Goal: Download file/media

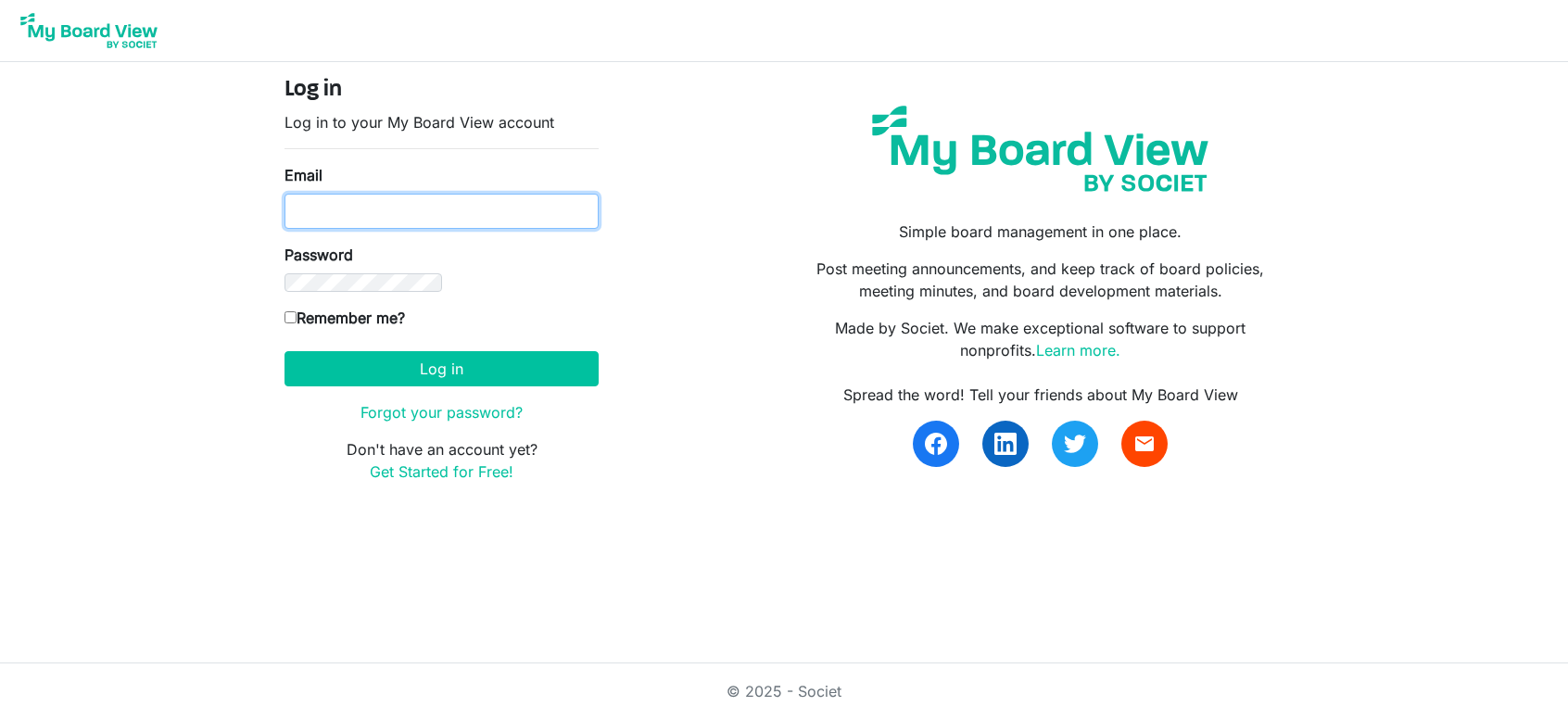
type input "[EMAIL_ADDRESS][PERSON_NAME][DOMAIN_NAME]"
click at [285, 312] on input "Remember me?" at bounding box center [291, 317] width 12 height 12
checkbox input "true"
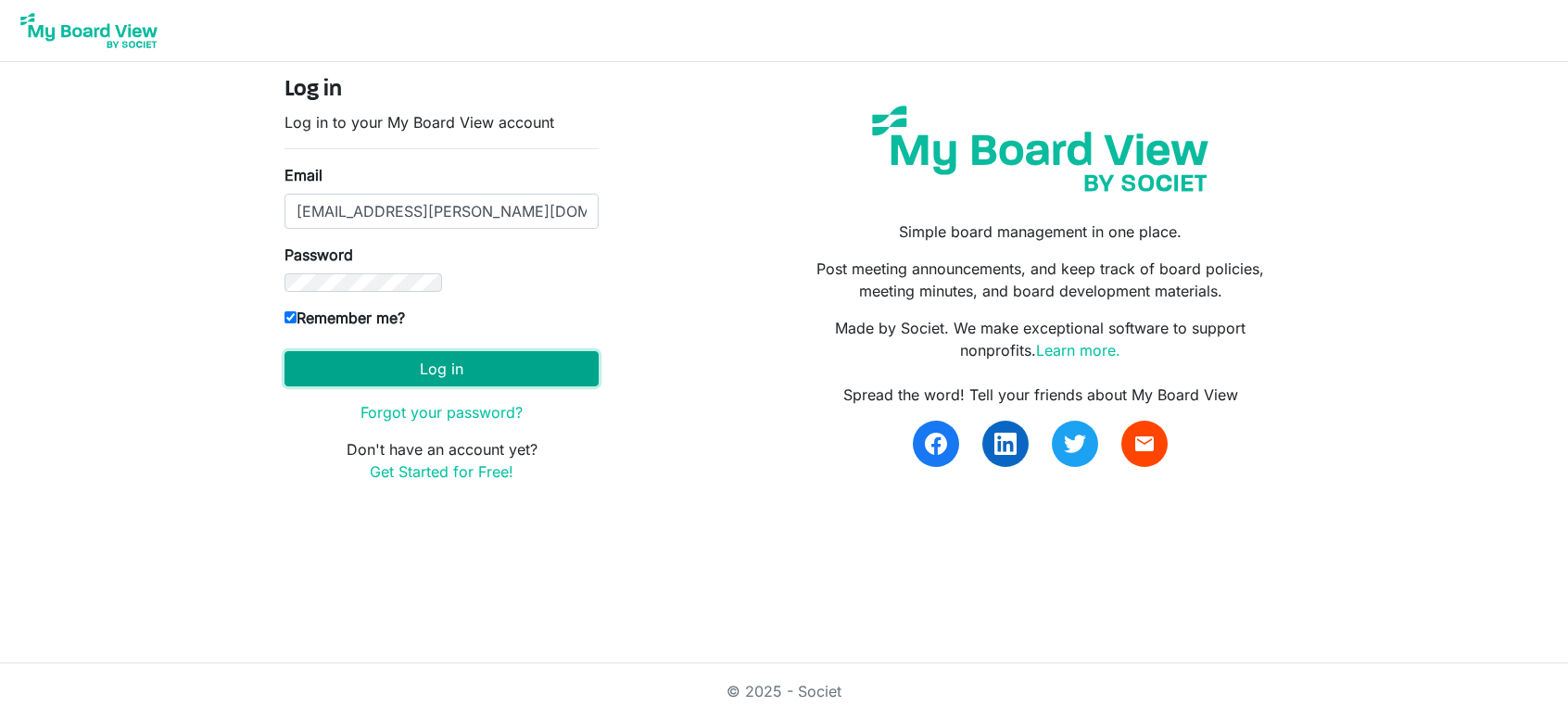
click at [598, 351] on button "Log in" at bounding box center [442, 368] width 315 height 35
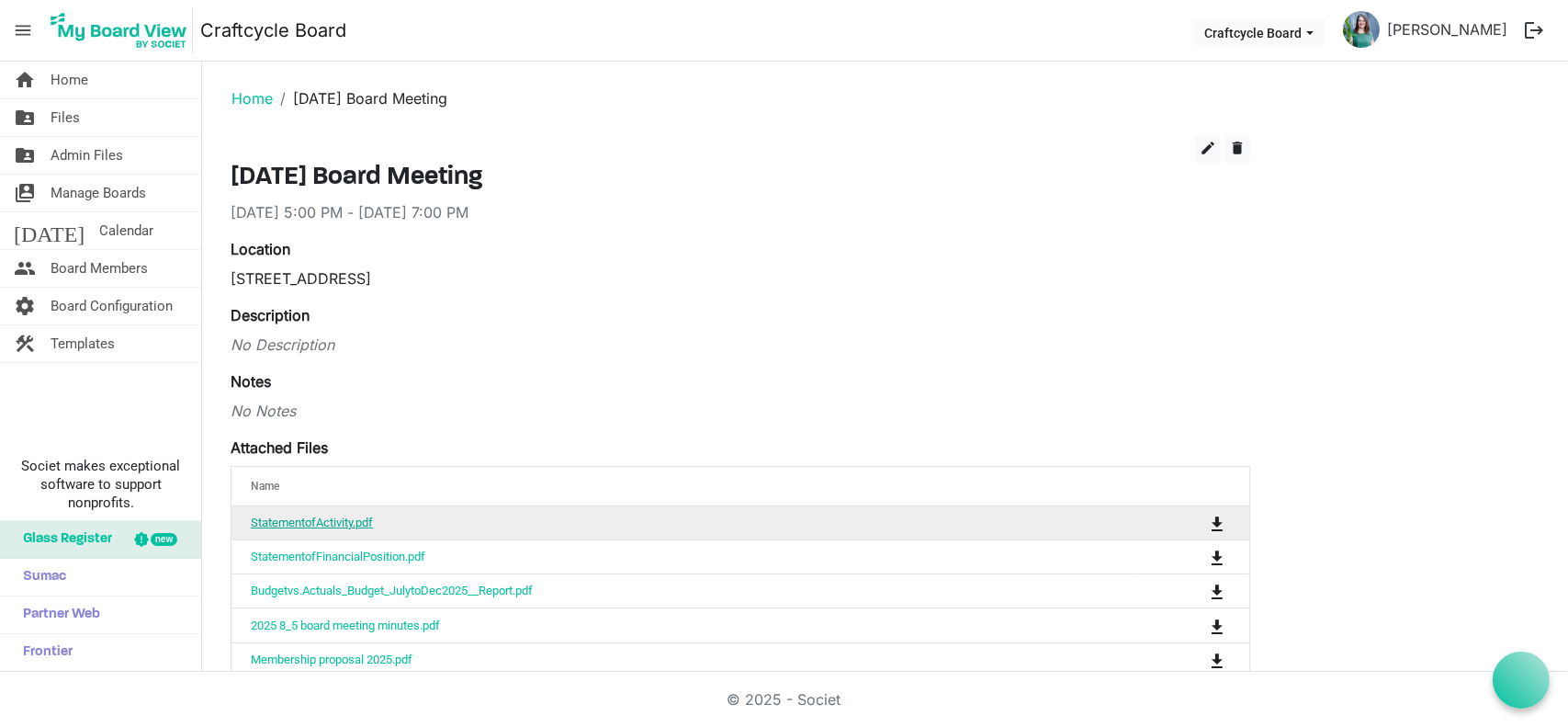
click at [320, 515] on link "StatementofActivity.pdf" at bounding box center [312, 522] width 123 height 13
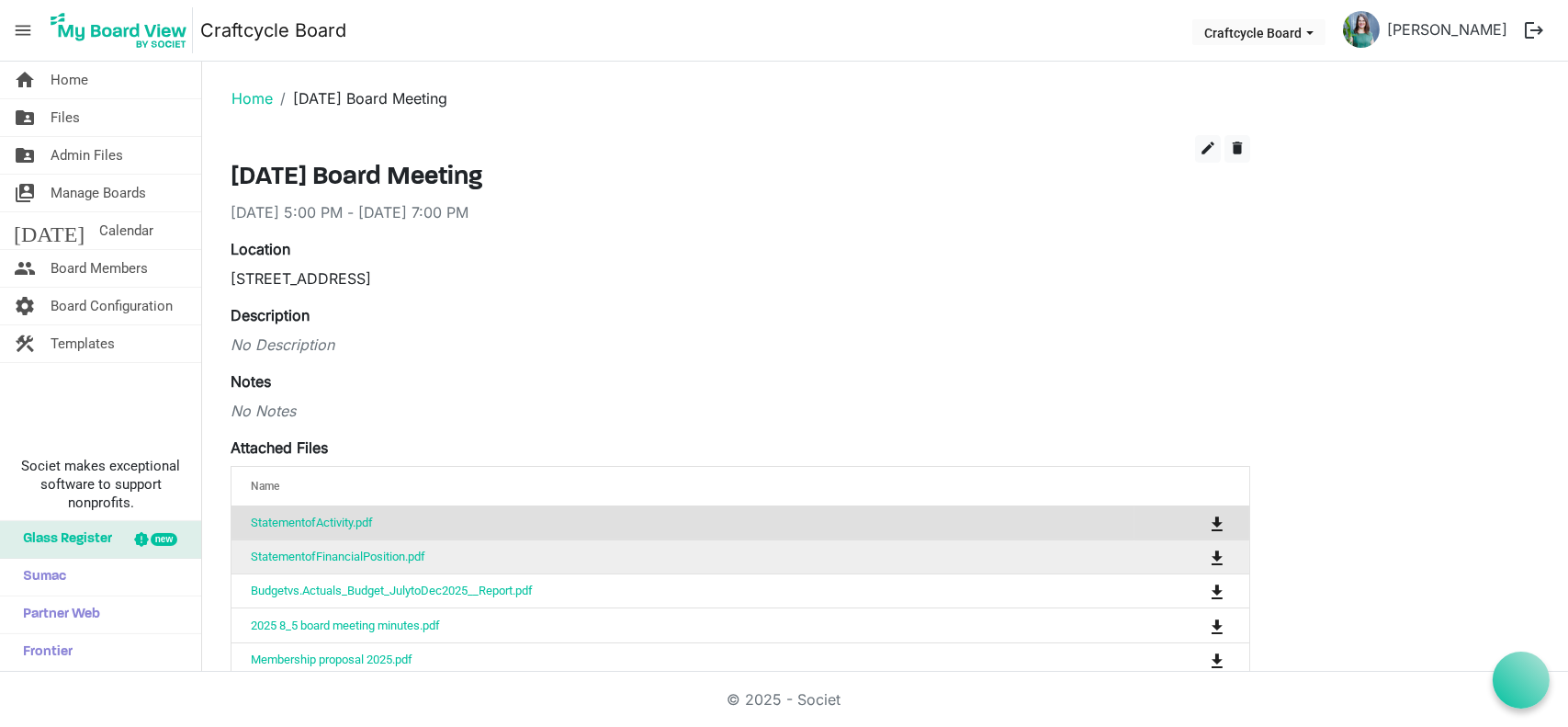
click at [449, 562] on td "StatementofFinancialPosition.pdf" at bounding box center [683, 556] width 903 height 34
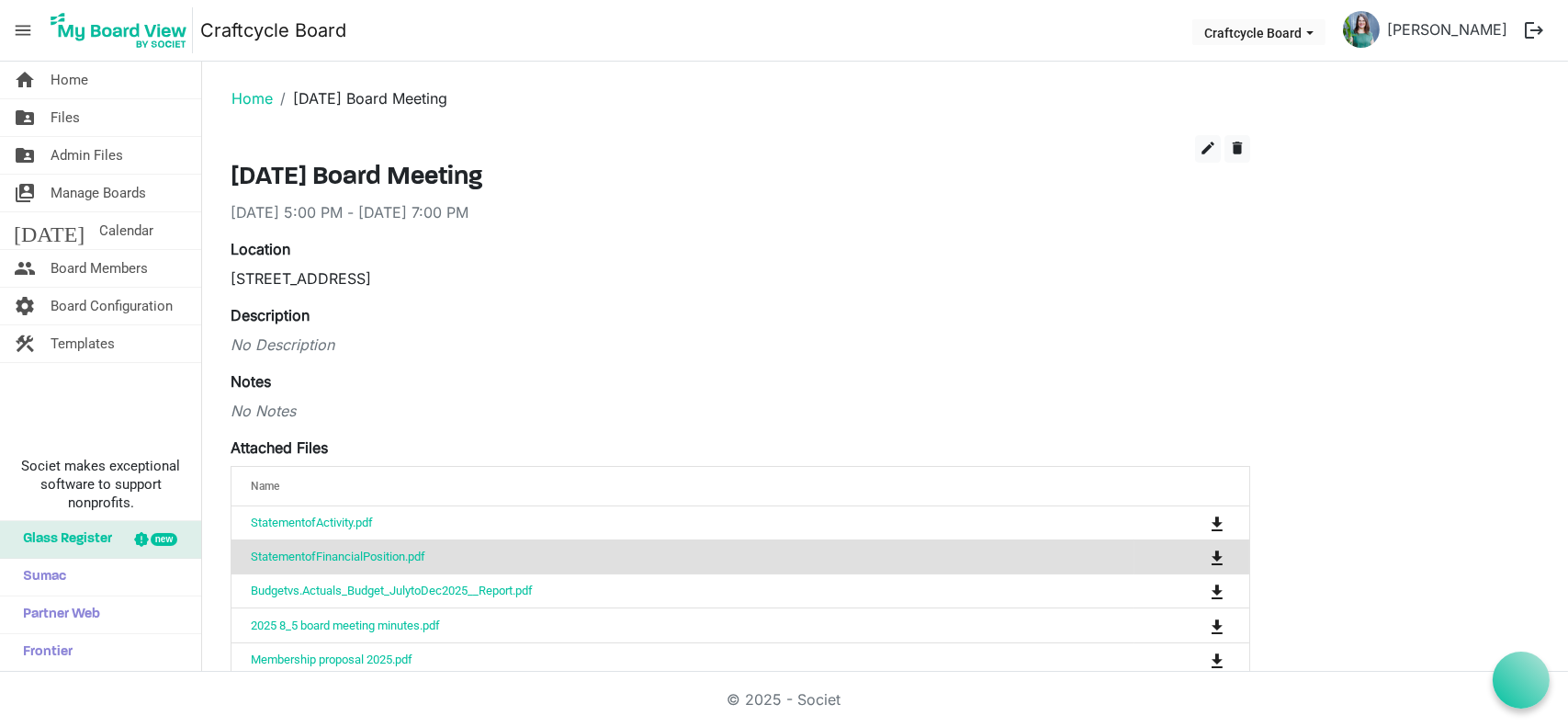
click at [449, 562] on td "StatementofFinancialPosition.pdf" at bounding box center [683, 556] width 903 height 34
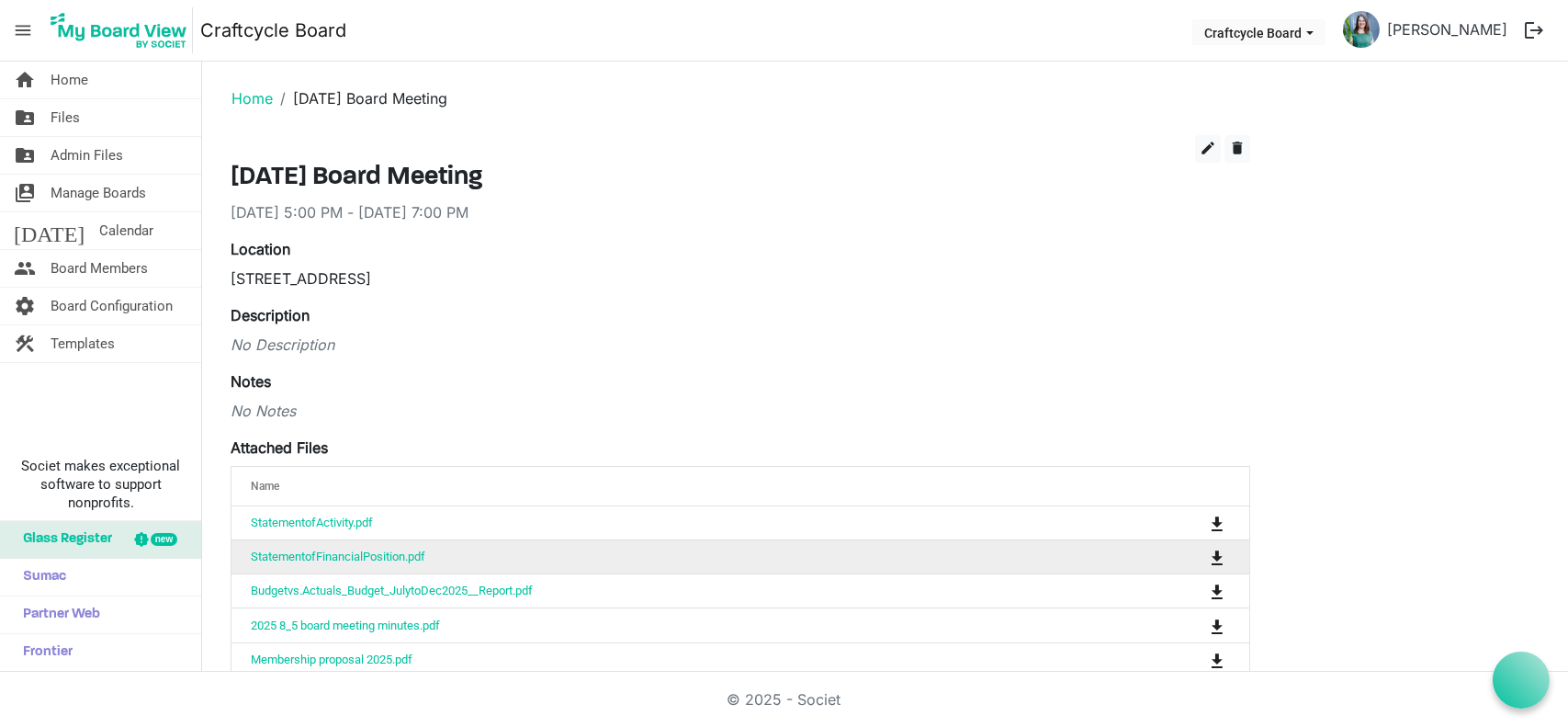
click at [449, 562] on td "StatementofFinancialPosition.pdf" at bounding box center [683, 556] width 903 height 34
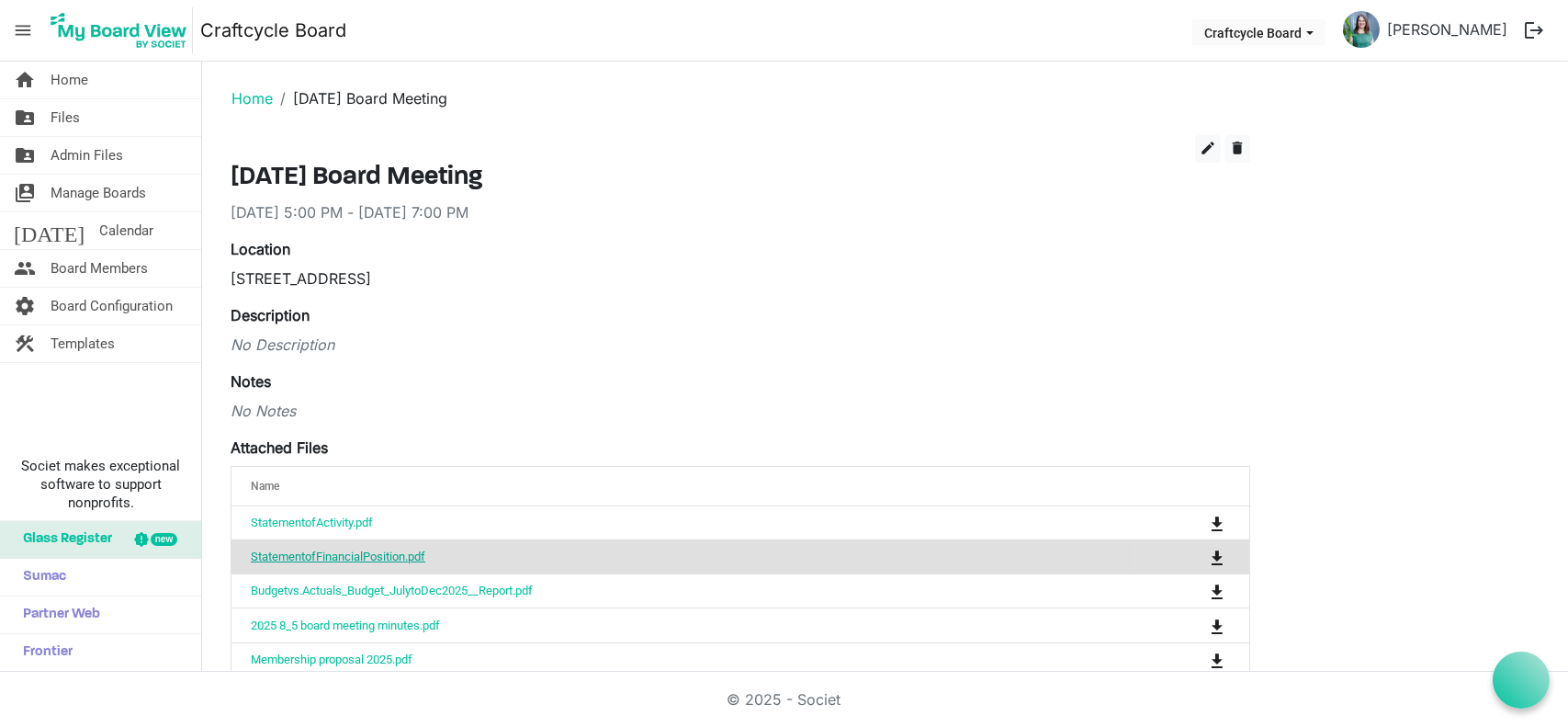
click at [386, 554] on link "StatementofFinancialPosition.pdf" at bounding box center [338, 556] width 175 height 13
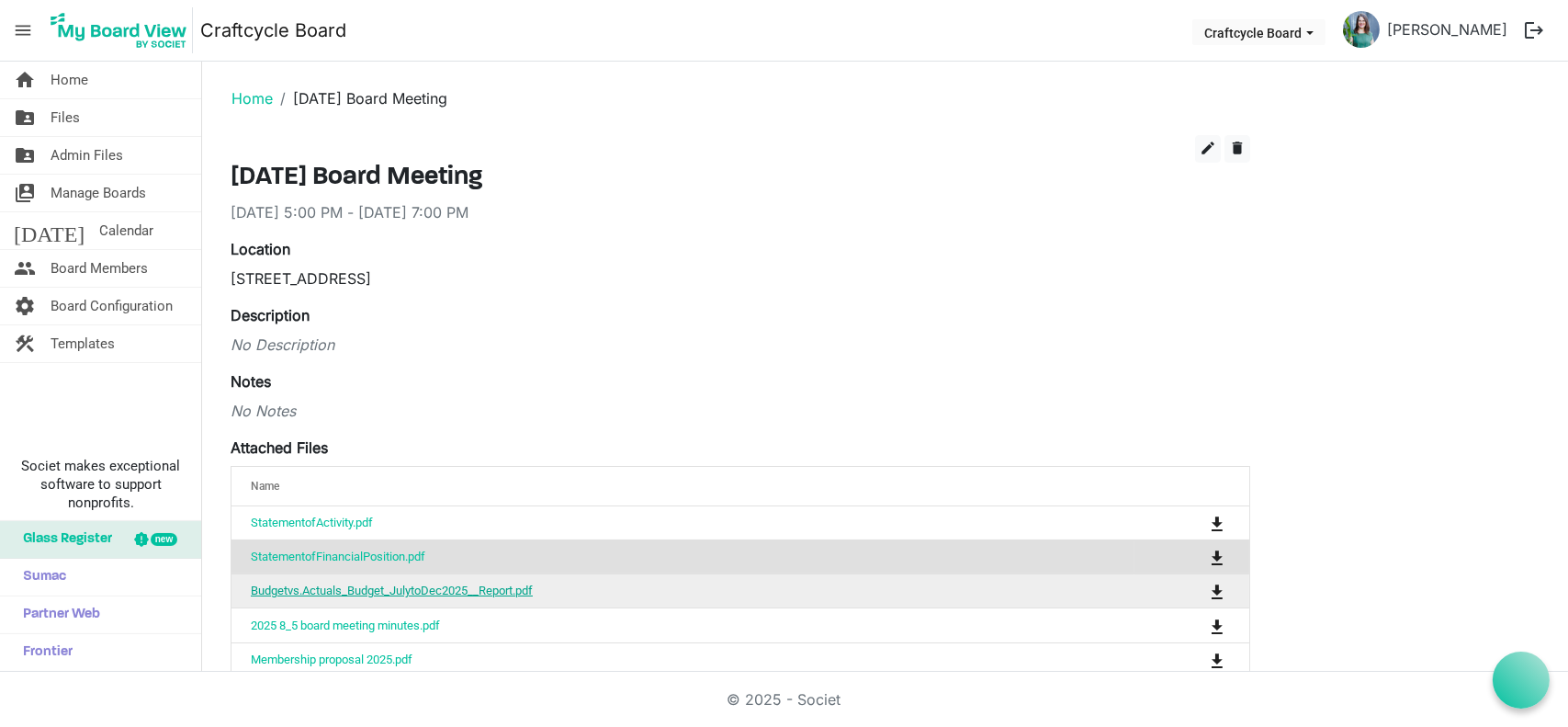
click at [462, 586] on link "Budgetvs.Actuals_Budget_JulytoDec2025__Report.pdf" at bounding box center [392, 590] width 282 height 13
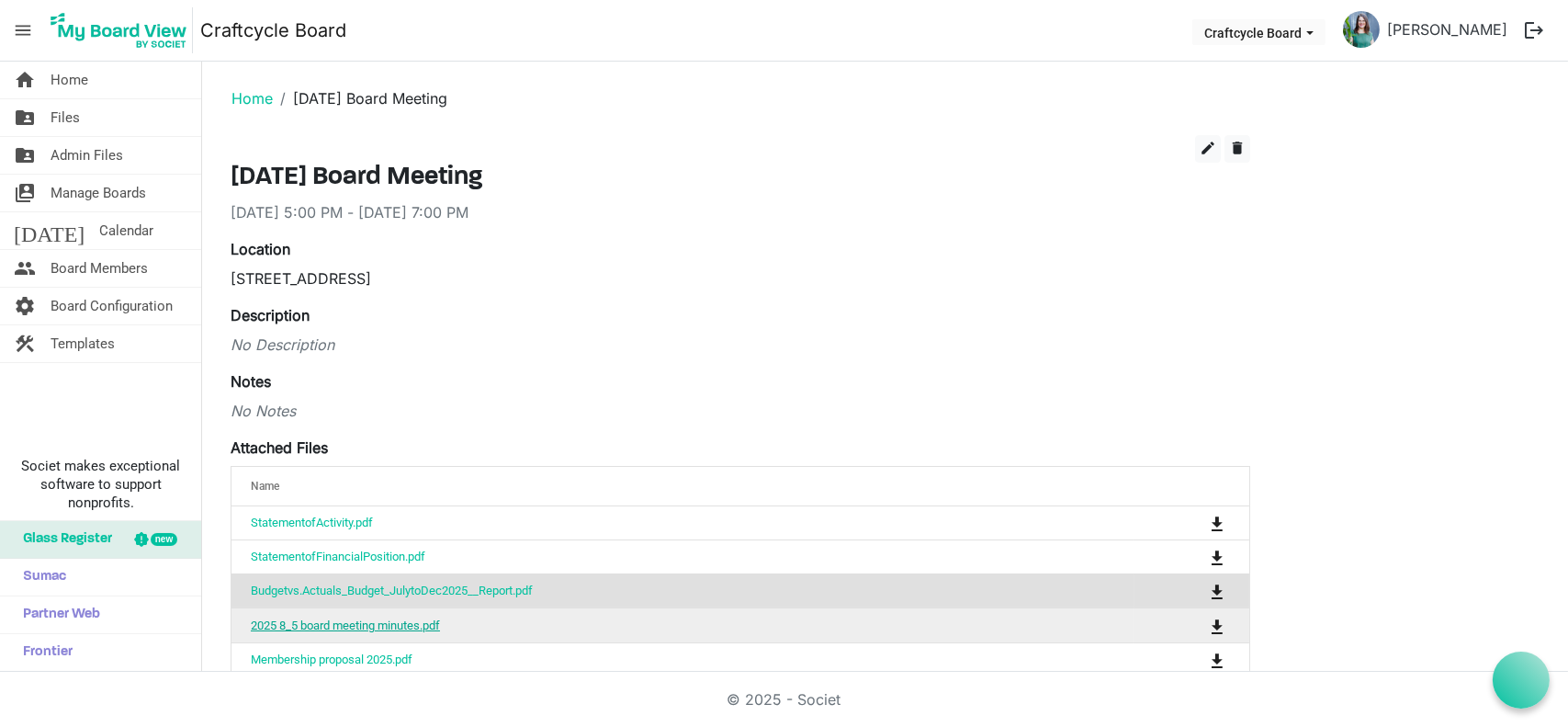
click at [415, 618] on link "2025 8_5 board meeting minutes.pdf" at bounding box center [345, 624] width 189 height 13
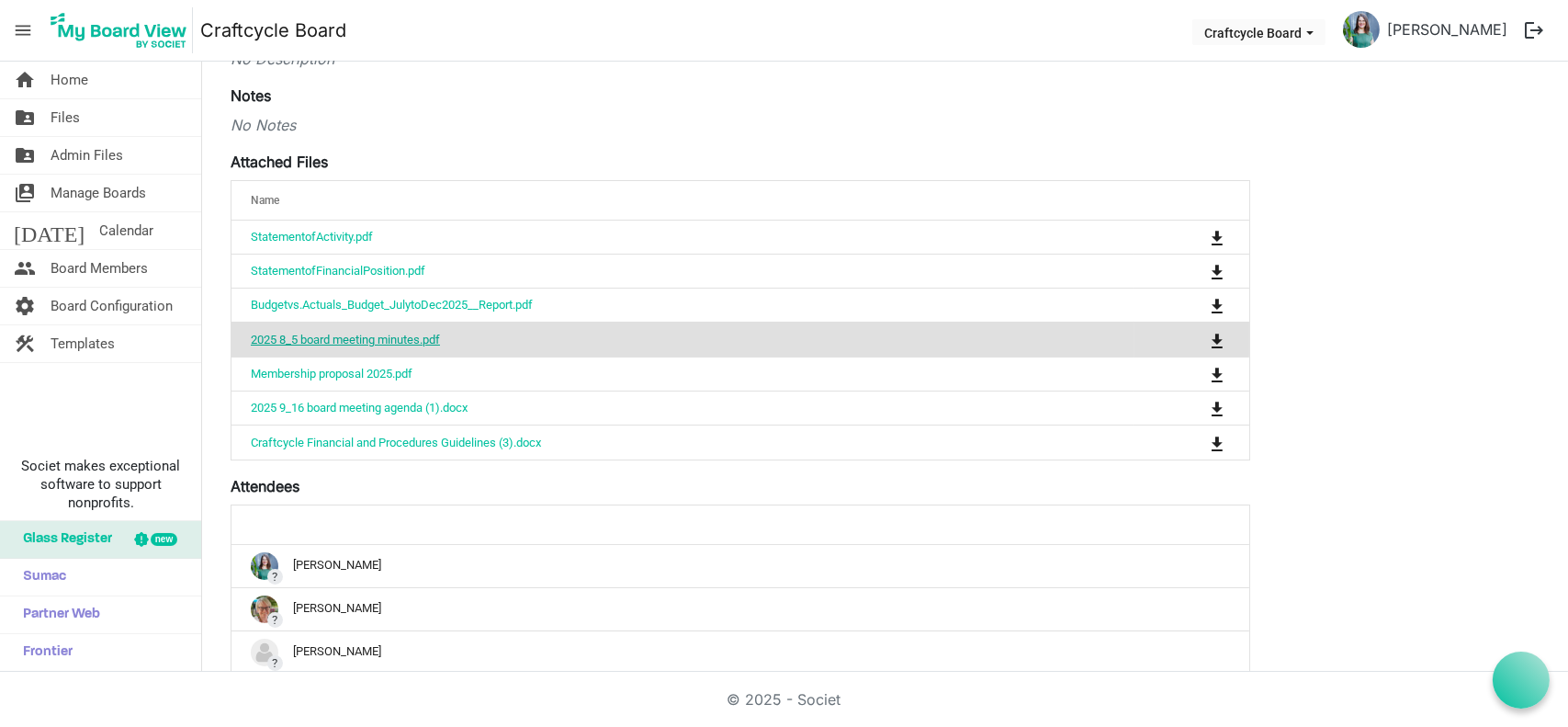
scroll to position [290, 0]
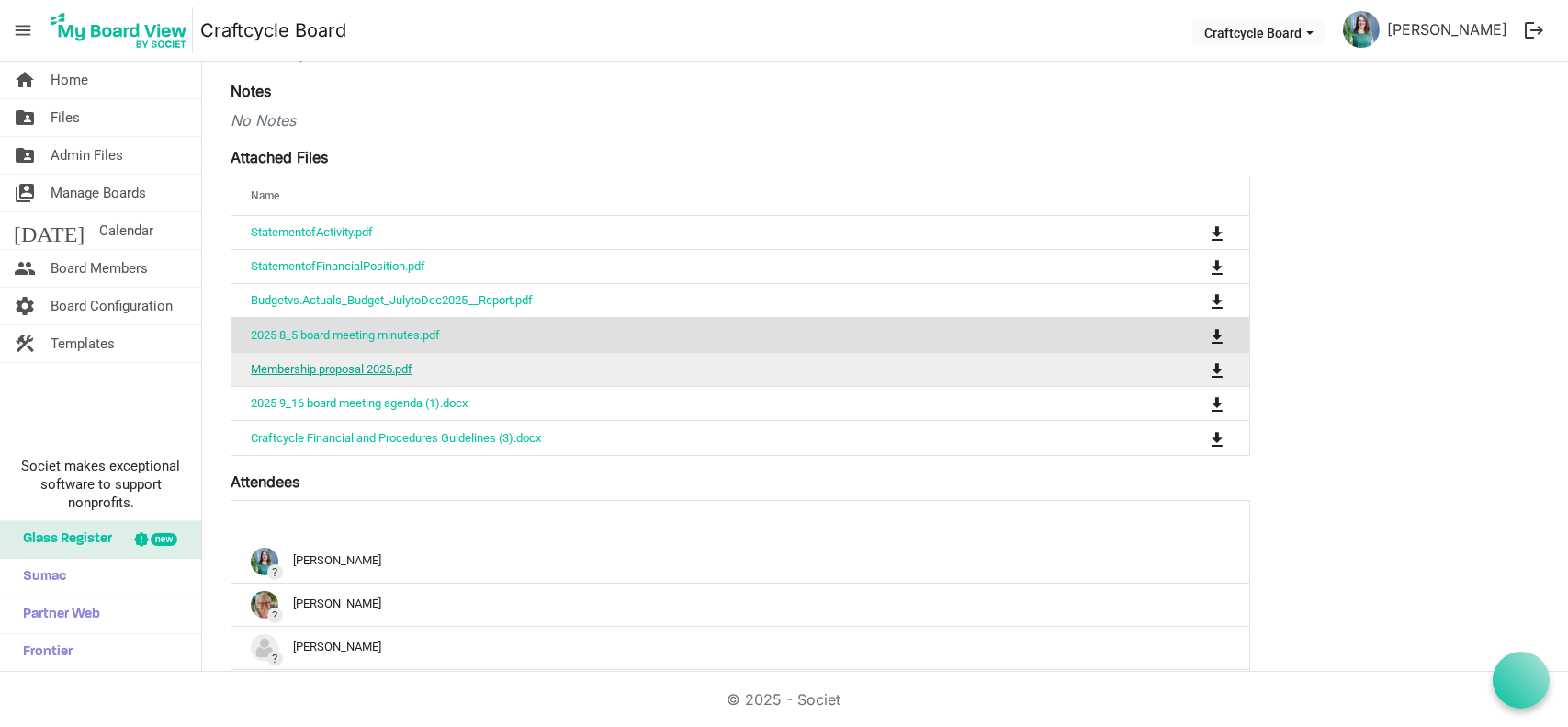
click at [412, 367] on link "Membership proposal 2025.pdf" at bounding box center [332, 369] width 162 height 13
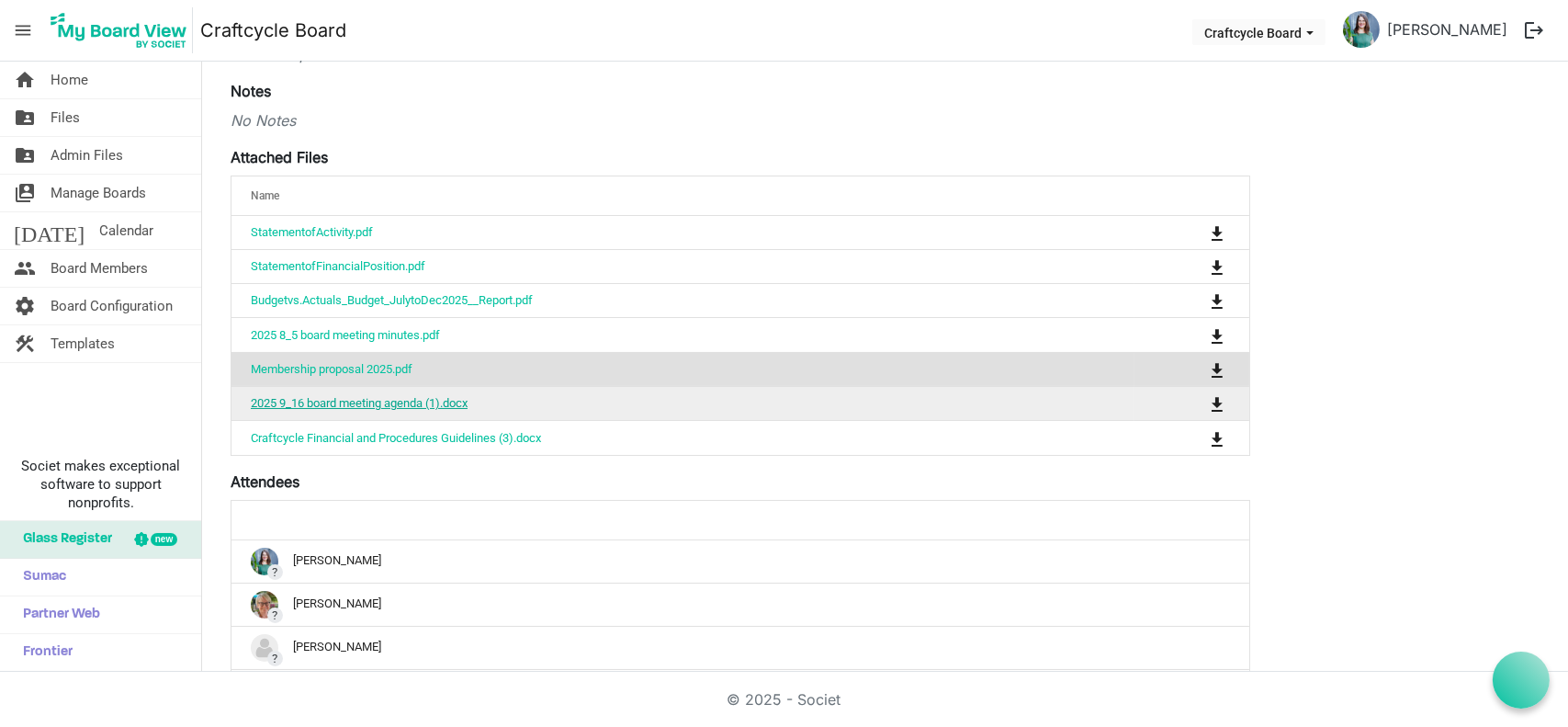
click at [380, 397] on link "2025 9_16 board meeting agenda (1).docx" at bounding box center [359, 403] width 217 height 13
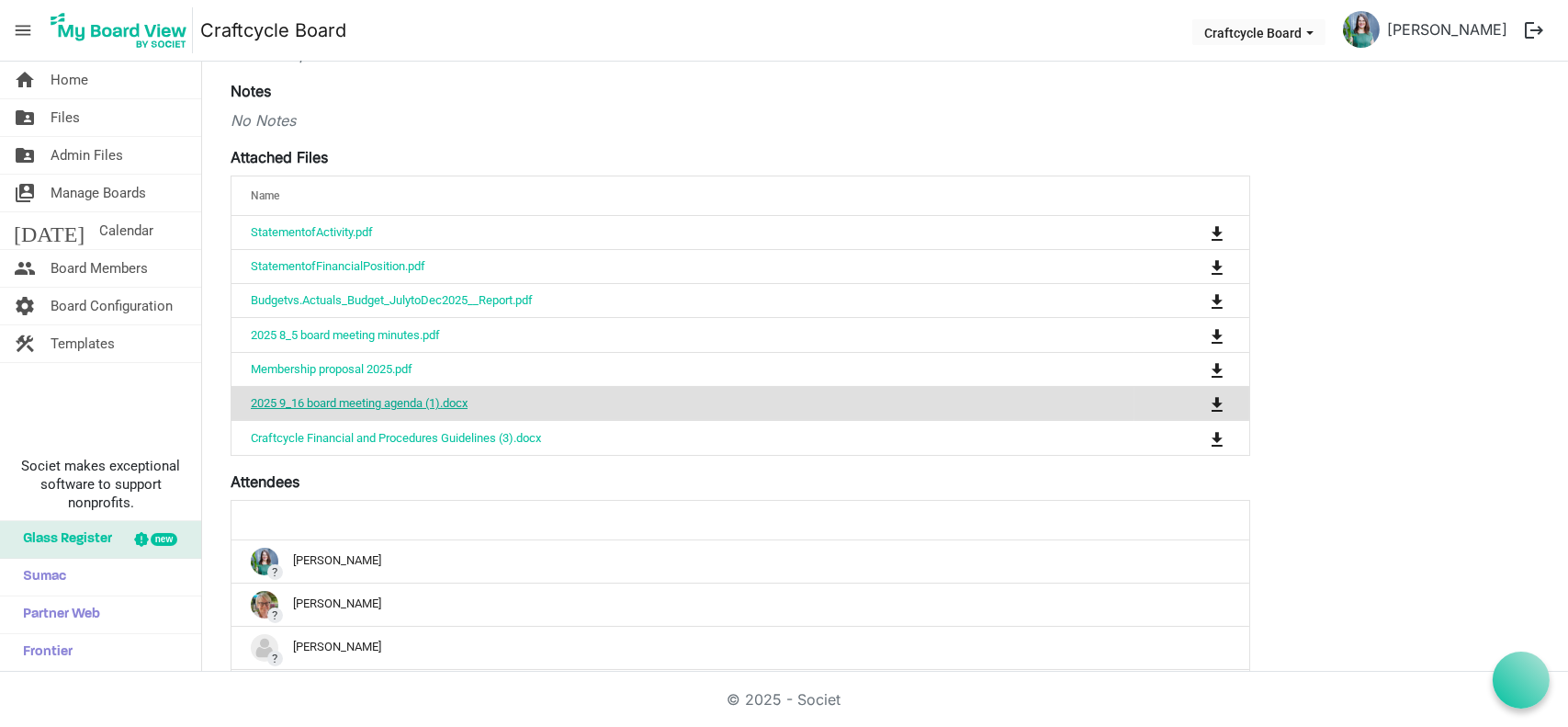
click at [380, 397] on link "2025 9_16 board meeting agenda (1).docx" at bounding box center [359, 403] width 217 height 13
click at [1224, 399] on button "is Command column column header" at bounding box center [1216, 403] width 26 height 26
